Goal: Task Accomplishment & Management: Manage account settings

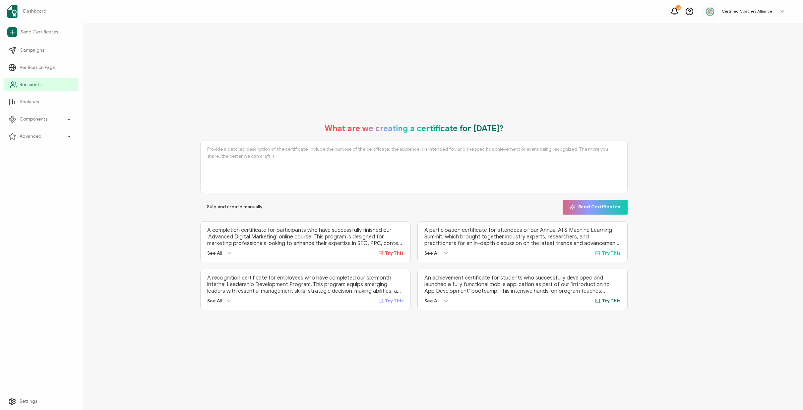
click at [35, 84] on span "Recipients" at bounding box center [31, 85] width 22 height 7
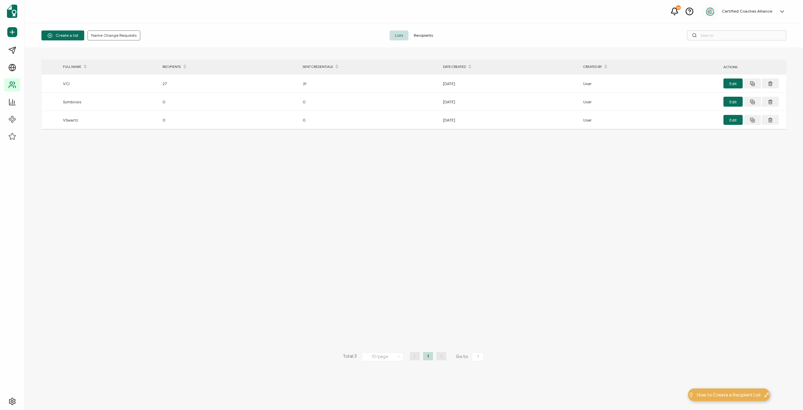
click at [427, 34] on span "Recipients" at bounding box center [423, 35] width 30 height 10
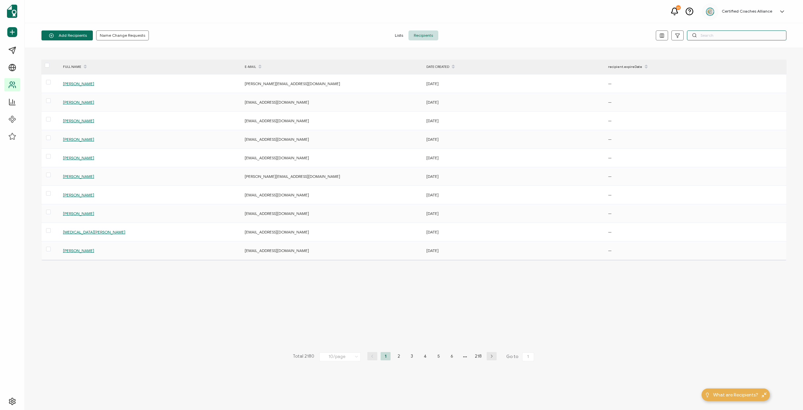
click at [704, 37] on input "text" at bounding box center [736, 35] width 99 height 10
paste input "[EMAIL_ADDRESS][DOMAIN_NAME]"
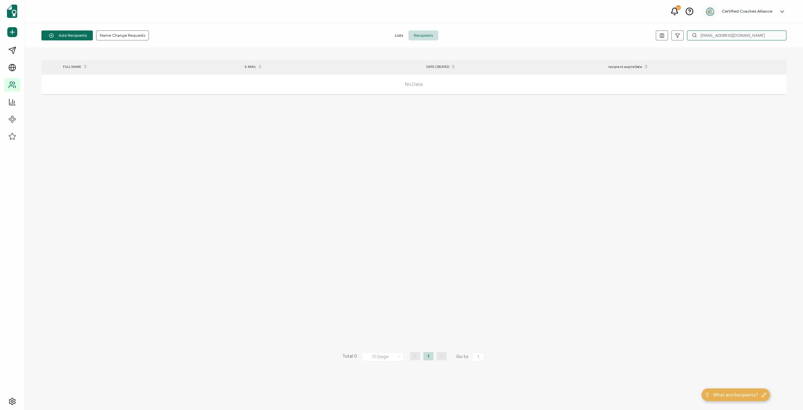
type input "[EMAIL_ADDRESS][DOMAIN_NAME]"
click at [257, 170] on div "FULL NAME E-MAIL DATE CREATED recipient.expireDate No Data Total 0 10/page 10/p…" at bounding box center [413, 229] width 745 height 339
click at [421, 38] on span "Recipients" at bounding box center [423, 35] width 30 height 10
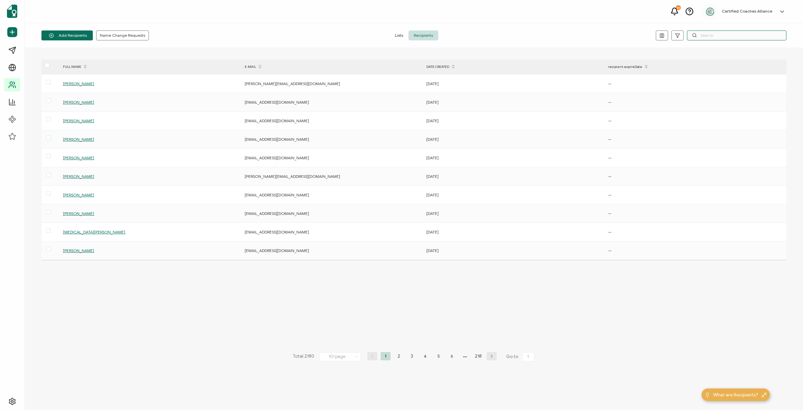
click at [720, 36] on input "text" at bounding box center [736, 35] width 99 height 10
paste input "[EMAIL_ADDRESS][DOMAIN_NAME]"
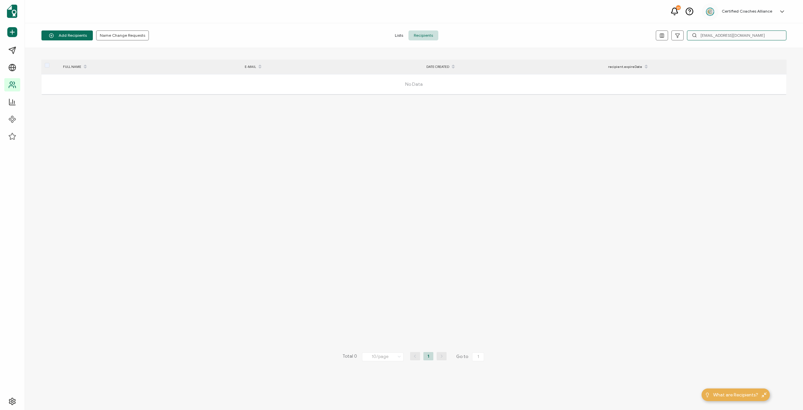
click at [752, 36] on input "[EMAIL_ADDRESS][DOMAIN_NAME]" at bounding box center [736, 35] width 99 height 10
paste input "Alpha [PERSON_NAME]"
click at [731, 35] on input "Alpha [PERSON_NAME]" at bounding box center [736, 35] width 99 height 10
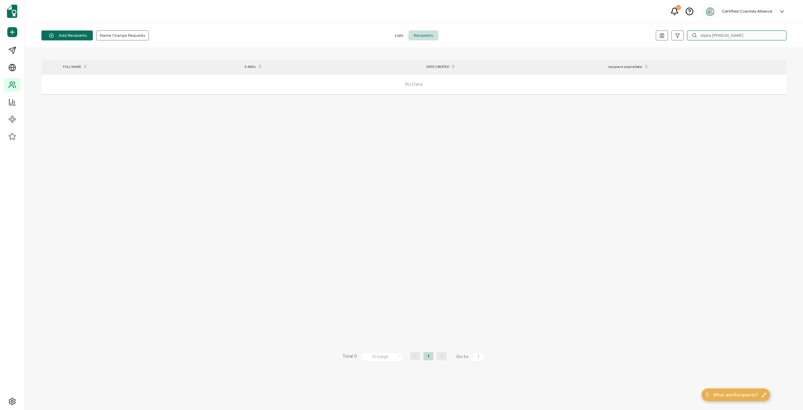
click at [731, 35] on input "Alpha [PERSON_NAME]" at bounding box center [736, 35] width 99 height 10
paste input "[EMAIL_ADDRESS][DOMAIN_NAME]"
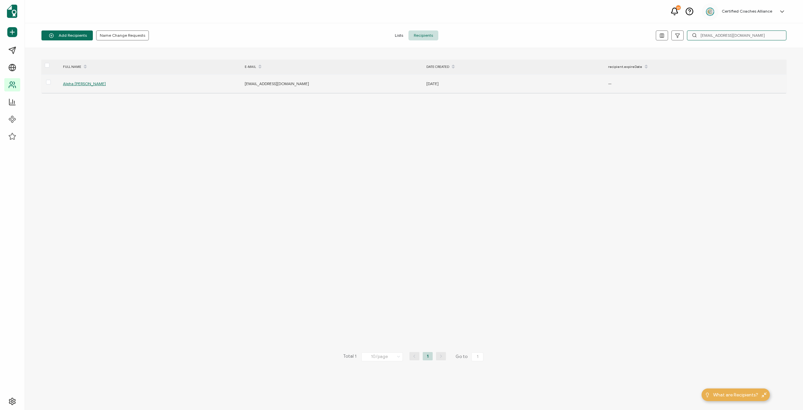
type input "[EMAIL_ADDRESS][DOMAIN_NAME]"
click at [86, 83] on span "Alpha [PERSON_NAME]" at bounding box center [84, 83] width 43 height 5
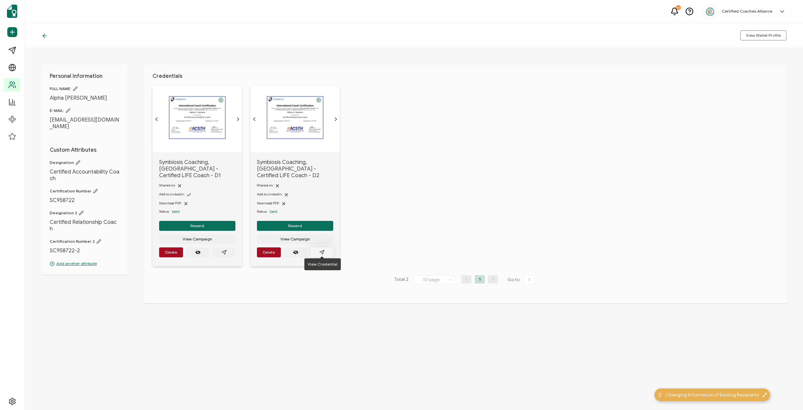
click at [323, 252] on icon "paper plane outline" at bounding box center [321, 252] width 5 height 5
click at [226, 250] on icon "paper plane outline" at bounding box center [223, 252] width 5 height 5
